Goal: Find specific page/section: Find specific page/section

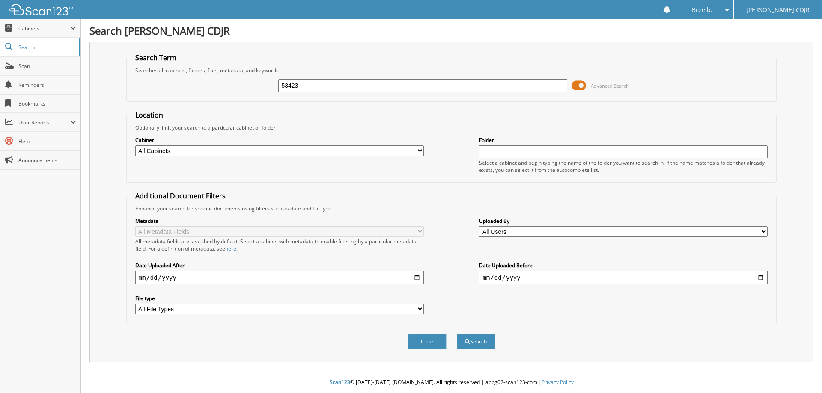
type input "53423"
click at [457, 334] on button "Search" at bounding box center [476, 342] width 39 height 16
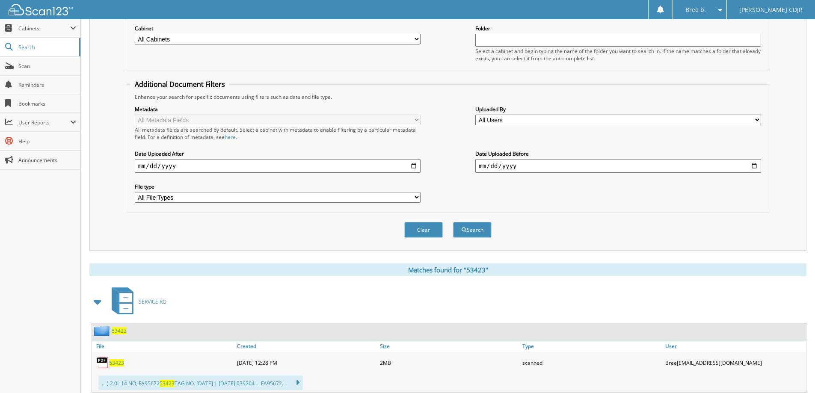
scroll to position [257, 0]
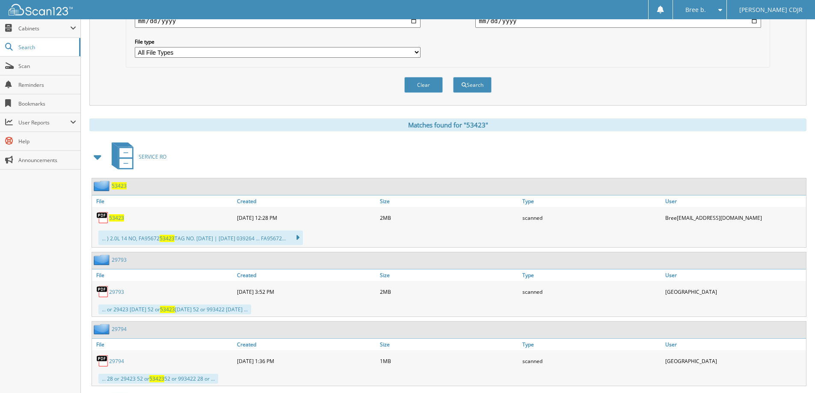
click at [111, 218] on span "53423" at bounding box center [116, 217] width 15 height 7
